Goal: Find contact information: Find contact information

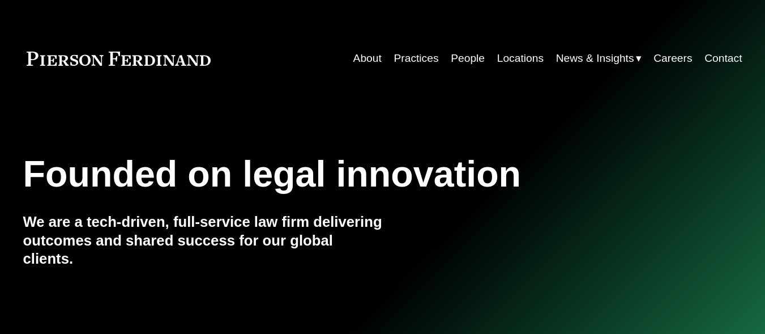
click at [726, 59] on link "Contact" at bounding box center [723, 59] width 37 height 22
click at [724, 55] on link "Contact" at bounding box center [723, 59] width 37 height 22
